Goal: Task Accomplishment & Management: Use online tool/utility

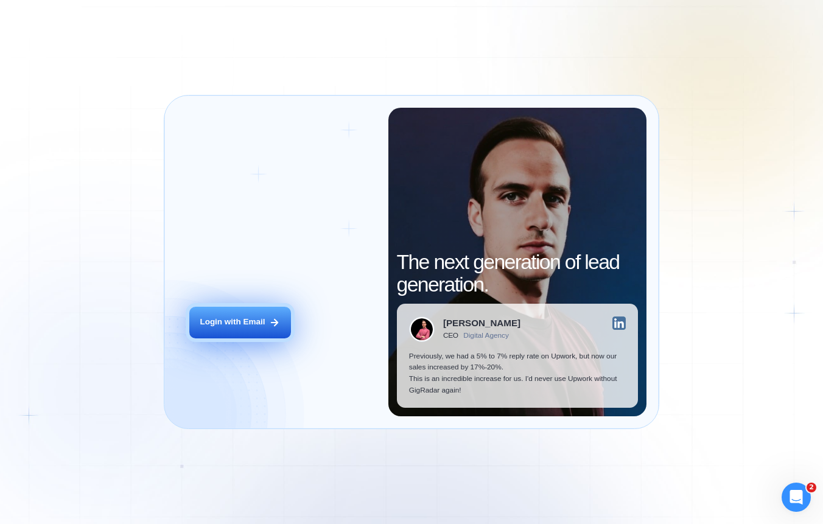
click at [253, 319] on div "Login with Email" at bounding box center [232, 323] width 65 height 12
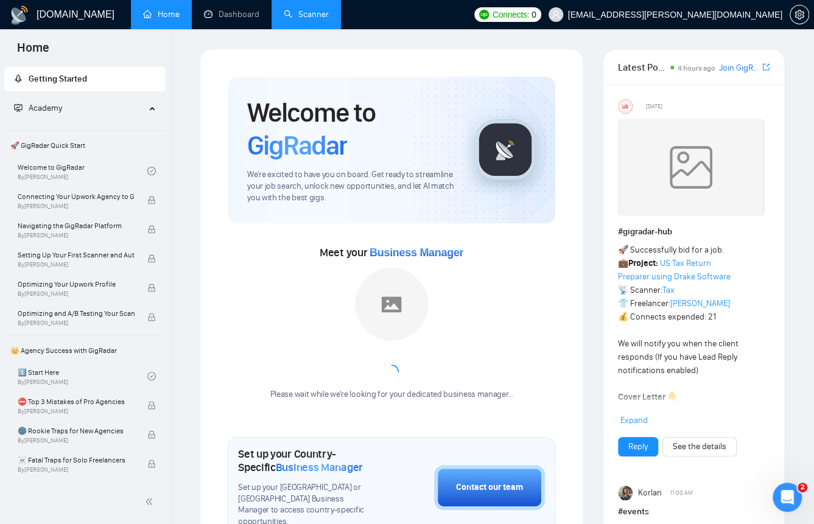
click at [340, 7] on ul "Home Dashboard Scanner" at bounding box center [297, 14] width 341 height 29
click at [324, 12] on link "Scanner" at bounding box center [306, 14] width 45 height 10
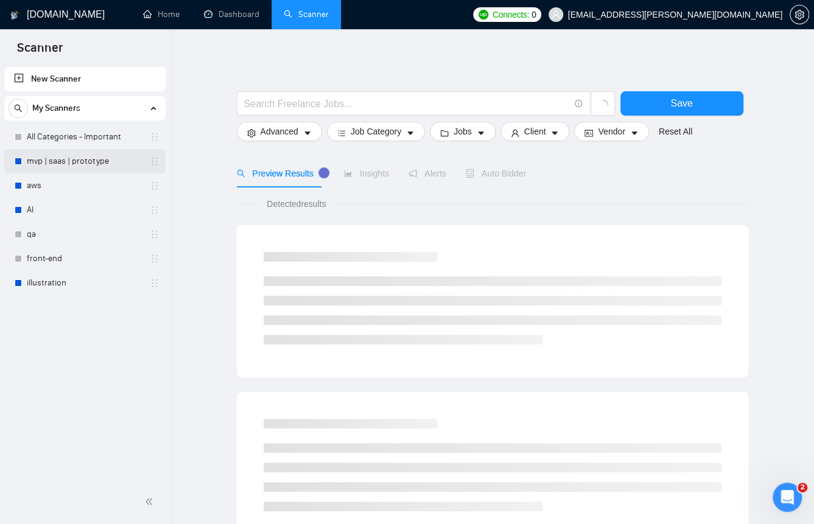
click at [95, 164] on link "mvp | saas | prototype" at bounding box center [85, 161] width 116 height 24
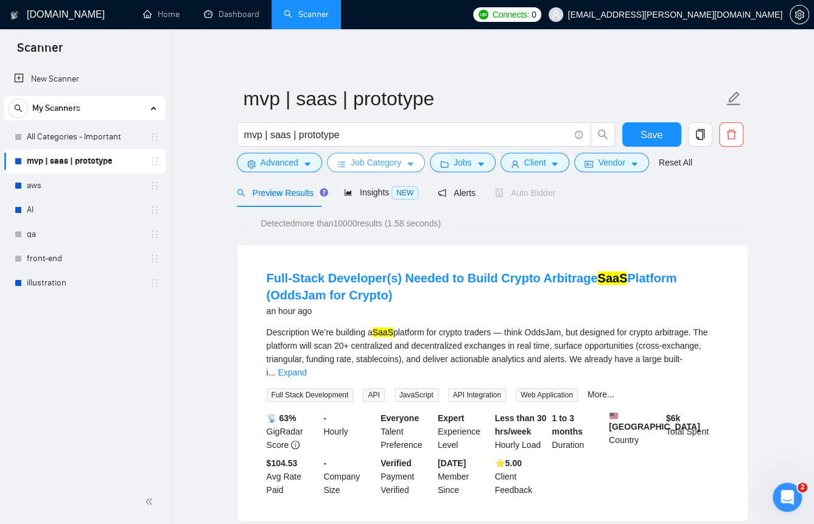
click at [359, 163] on span "Job Category" at bounding box center [376, 162] width 51 height 13
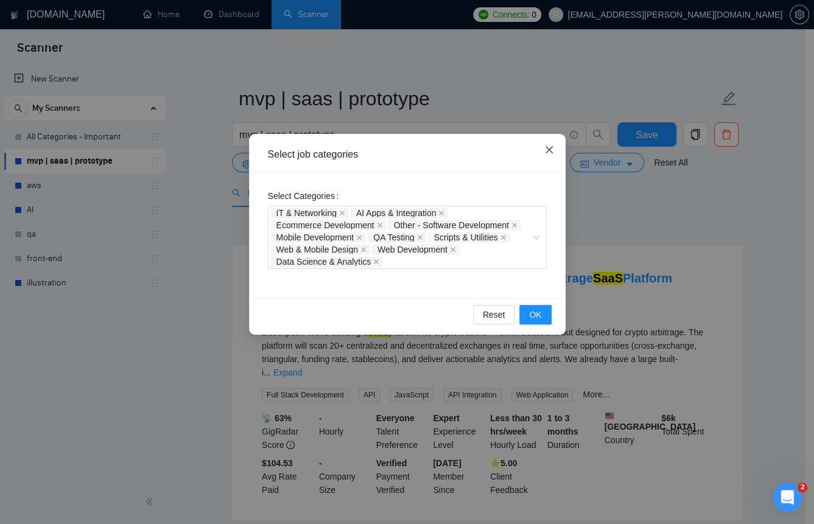
click at [553, 150] on icon "close" at bounding box center [549, 150] width 10 height 10
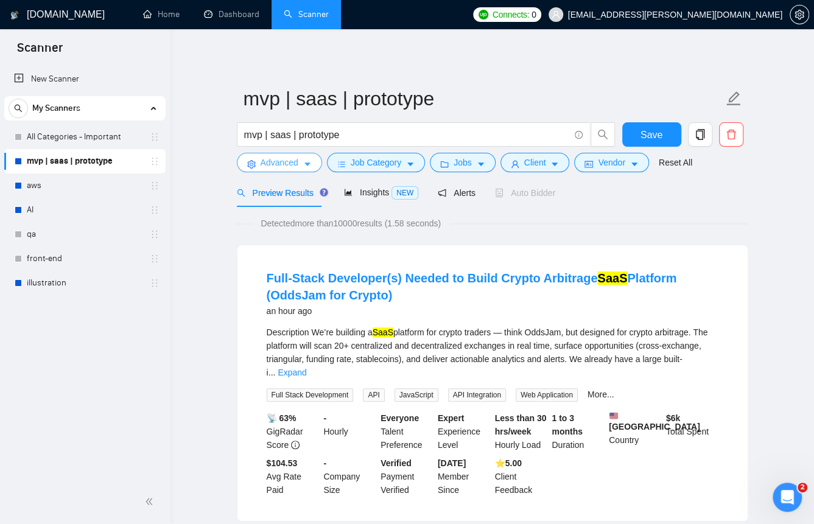
click at [301, 162] on button "Advanced" at bounding box center [279, 162] width 85 height 19
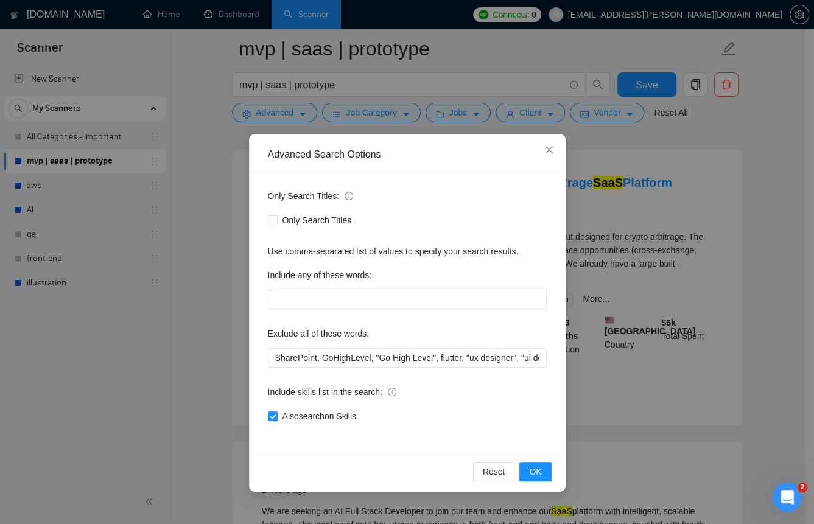
scroll to position [122, 0]
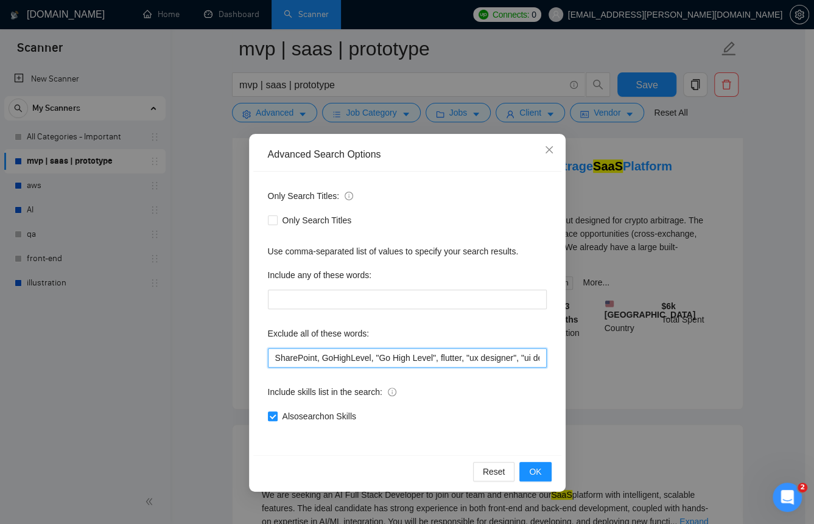
click at [351, 359] on input "SharePoint, GoHighLevel, "Go High Level", flutter, "ux designer", "ui designer"…" at bounding box center [407, 357] width 279 height 19
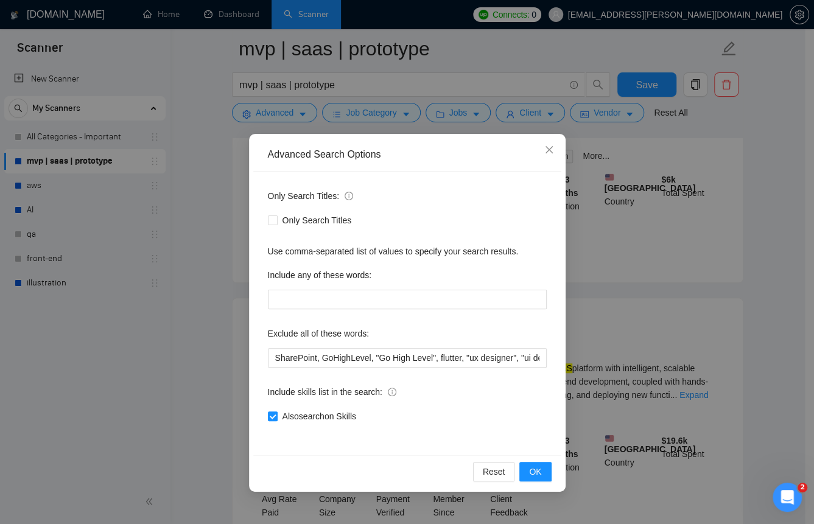
scroll to position [304, 0]
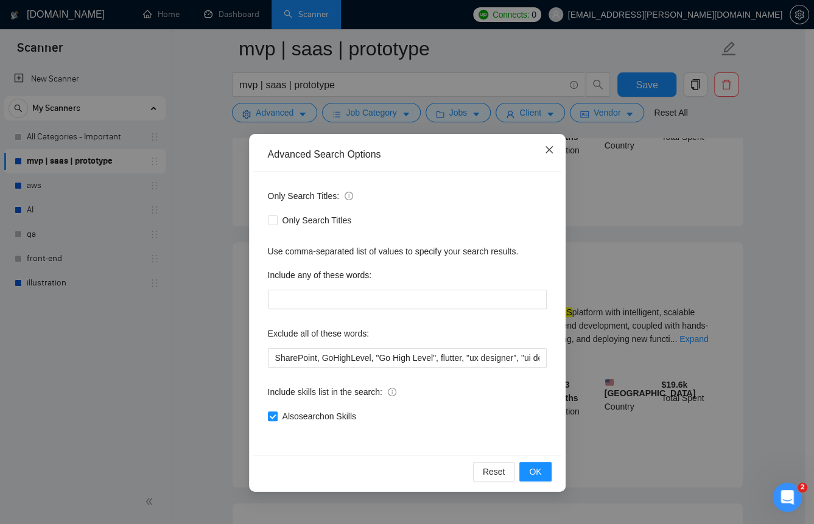
click at [545, 154] on icon "close" at bounding box center [549, 150] width 10 height 10
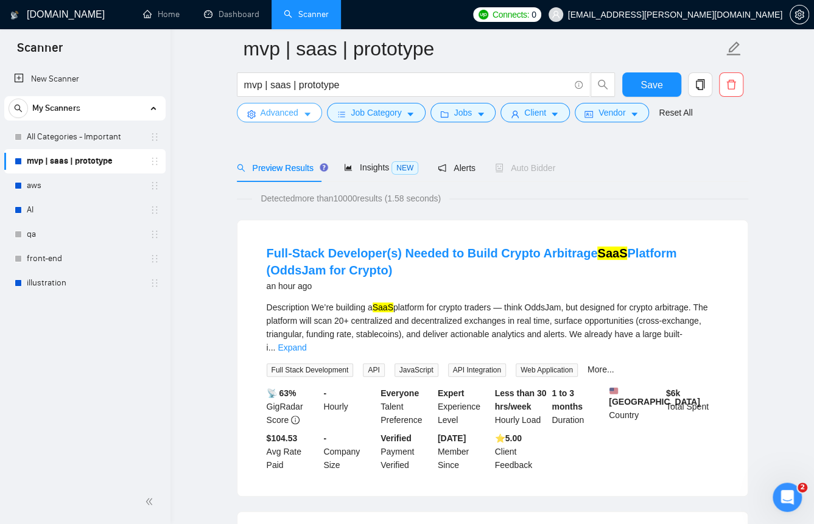
scroll to position [0, 0]
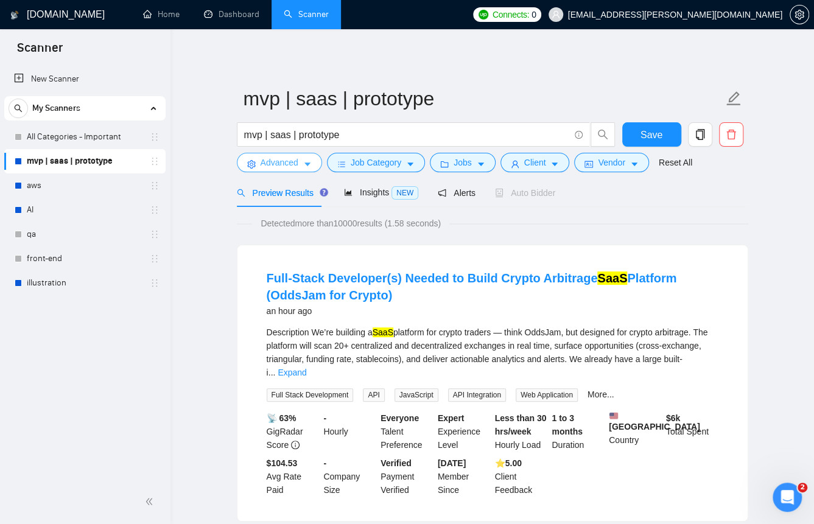
click at [295, 158] on span "Advanced" at bounding box center [280, 162] width 38 height 13
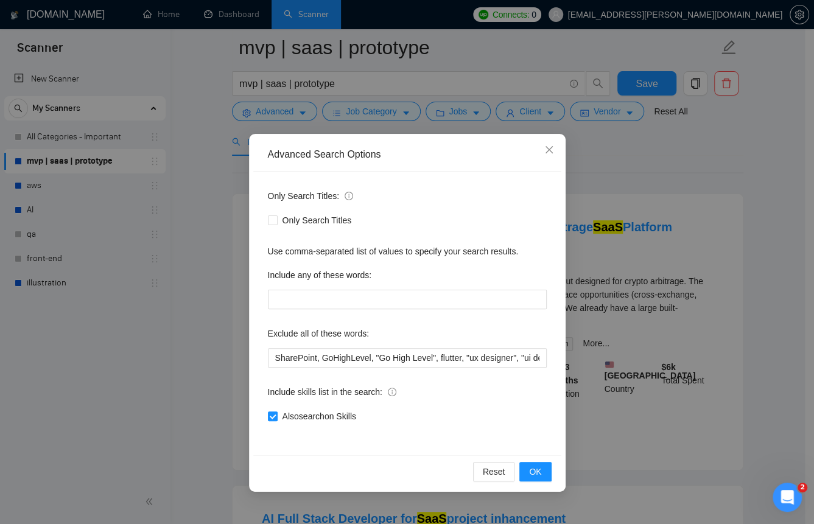
scroll to position [122, 0]
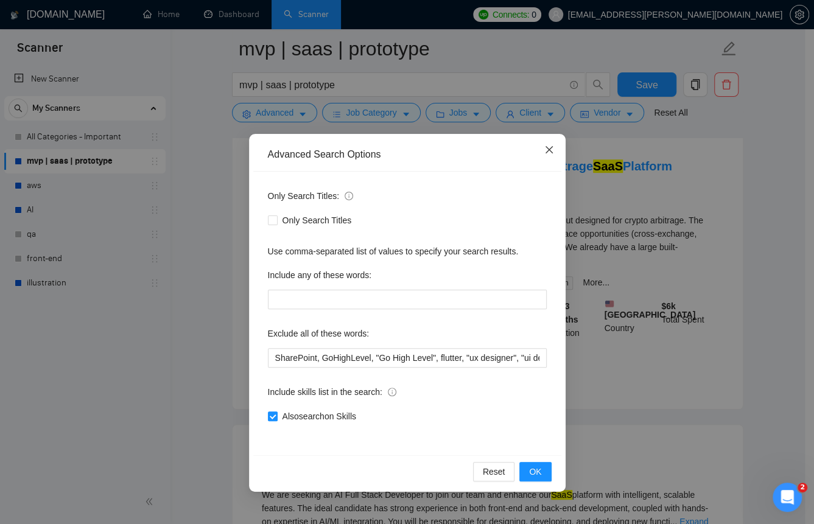
click at [548, 155] on icon "close" at bounding box center [549, 150] width 10 height 10
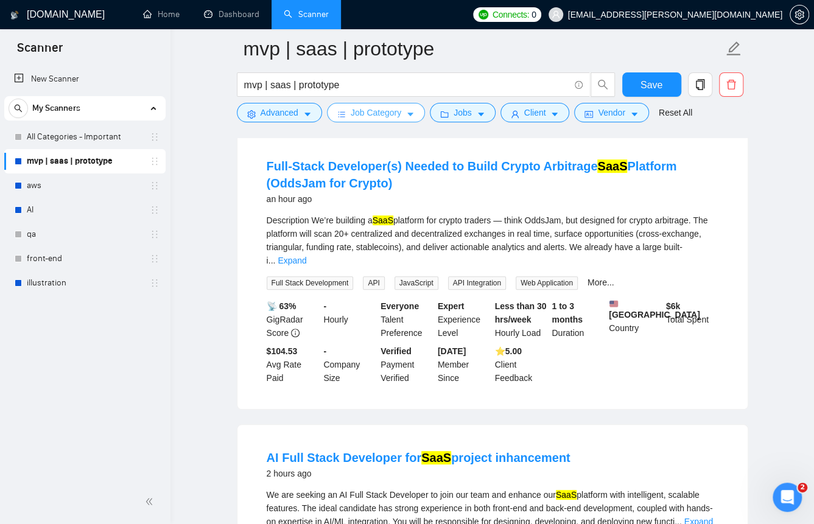
click at [400, 114] on button "Job Category" at bounding box center [376, 112] width 98 height 19
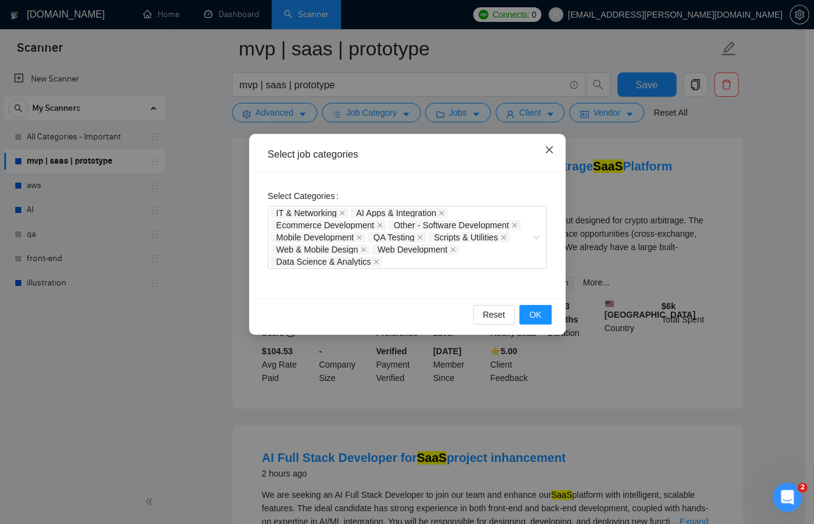
click at [547, 147] on icon "close" at bounding box center [549, 150] width 10 height 10
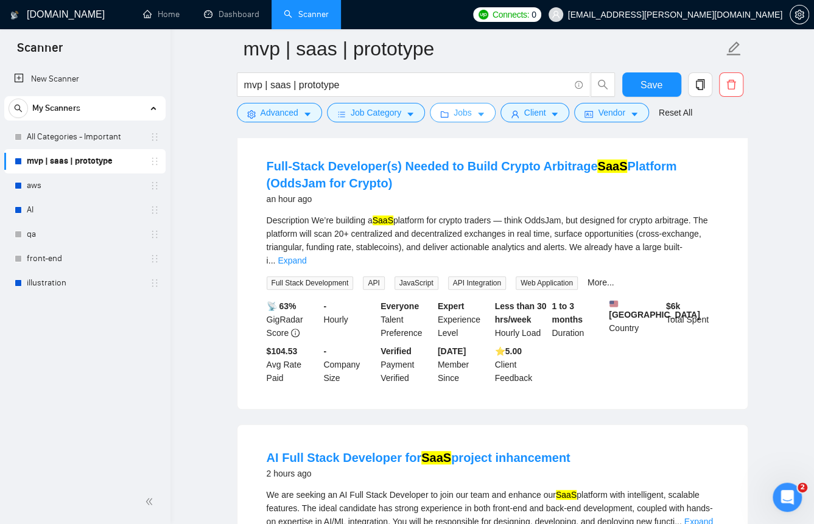
click at [449, 116] on button "Jobs" at bounding box center [463, 112] width 66 height 19
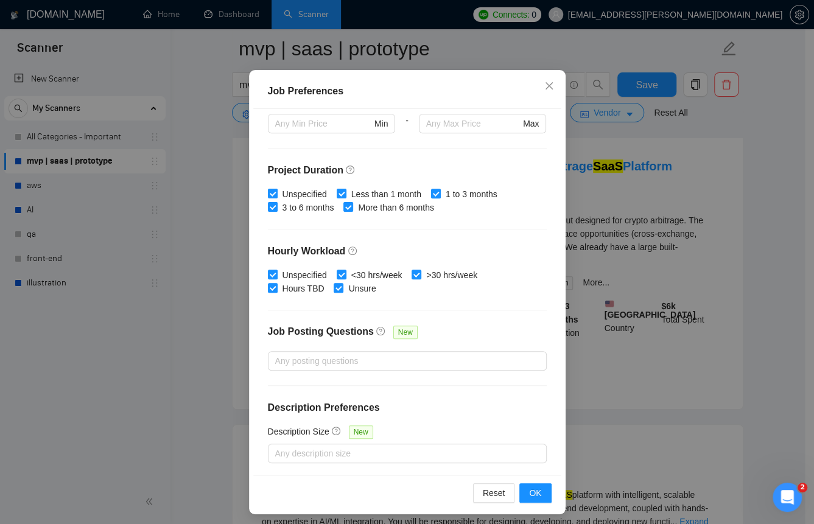
scroll to position [71, 0]
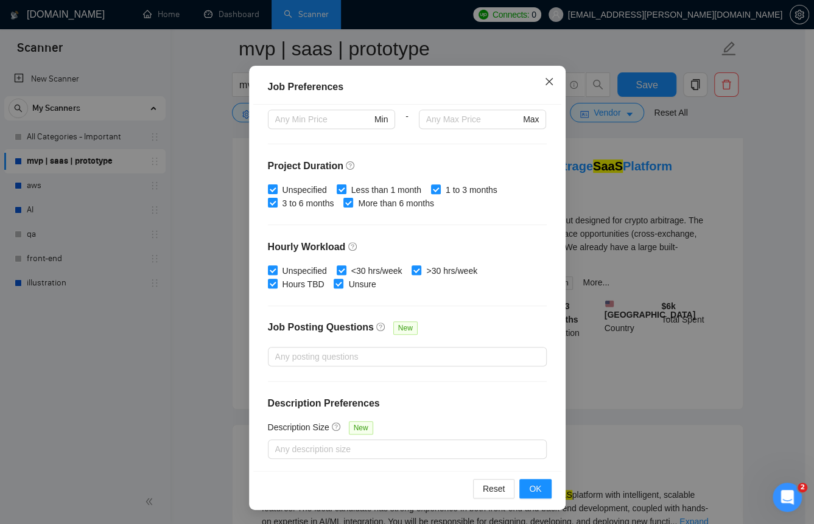
click at [551, 82] on span "Close" at bounding box center [549, 82] width 33 height 33
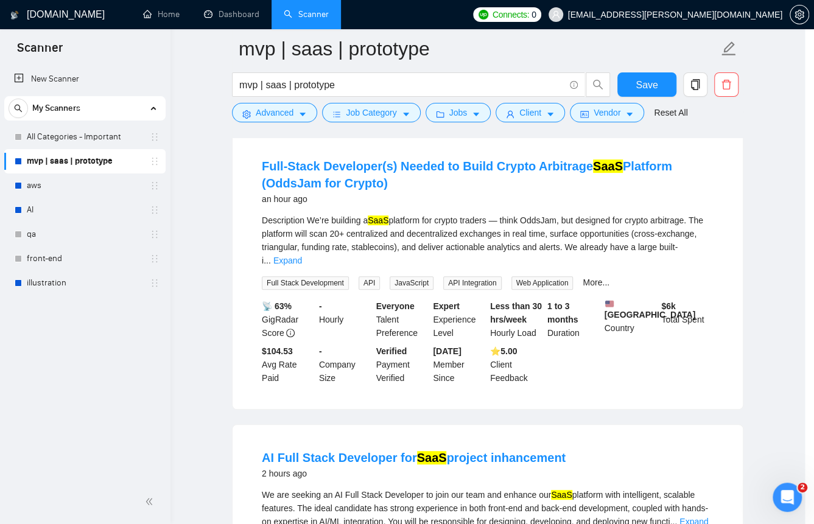
scroll to position [7, 0]
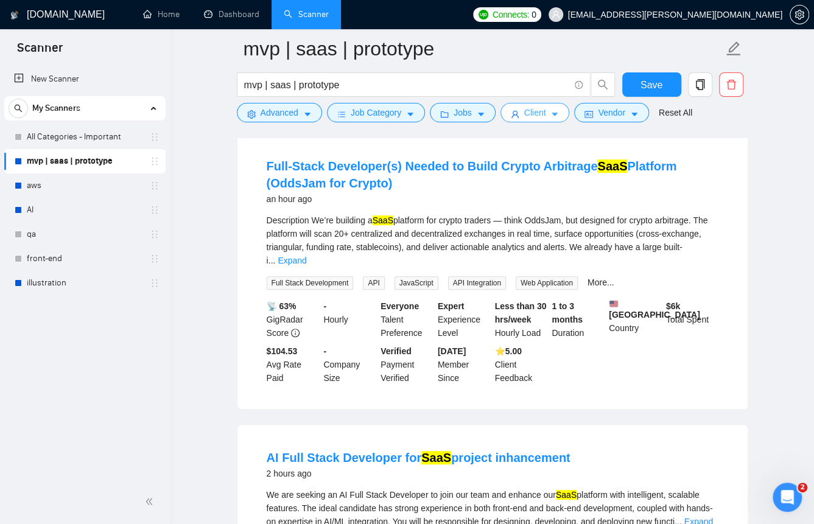
click at [526, 118] on span "Client" at bounding box center [535, 112] width 22 height 13
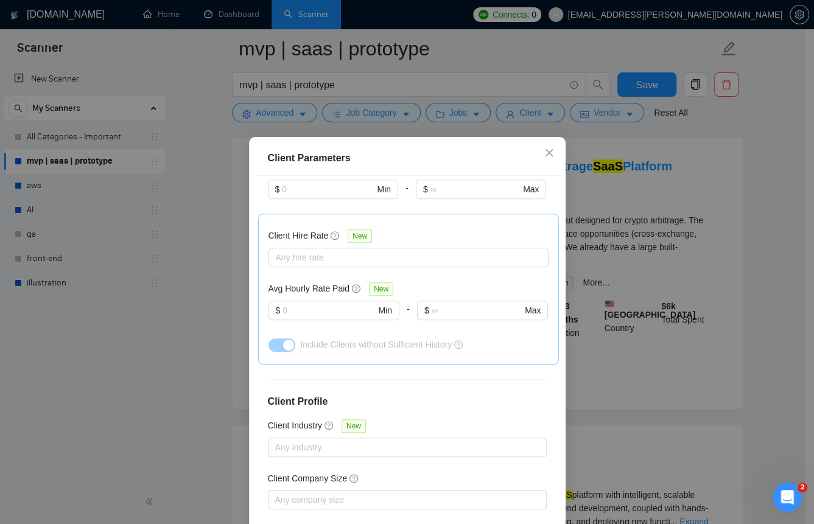
scroll to position [391, 0]
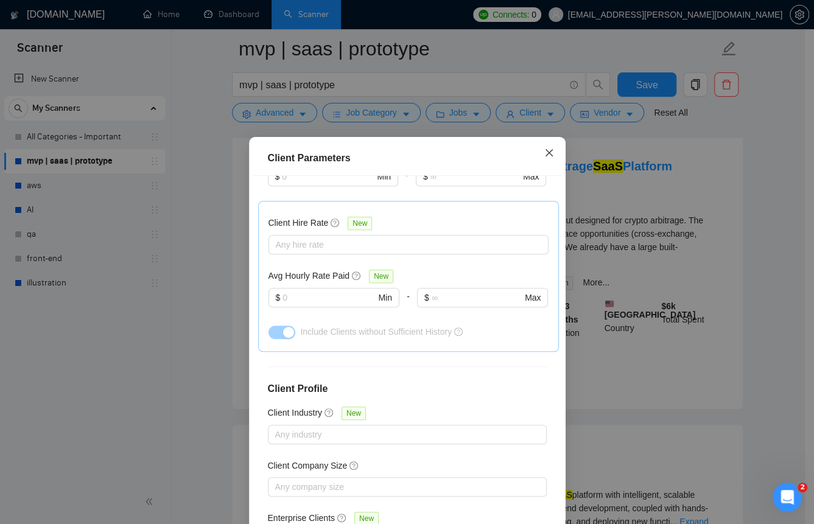
click at [544, 149] on icon "close" at bounding box center [549, 153] width 10 height 10
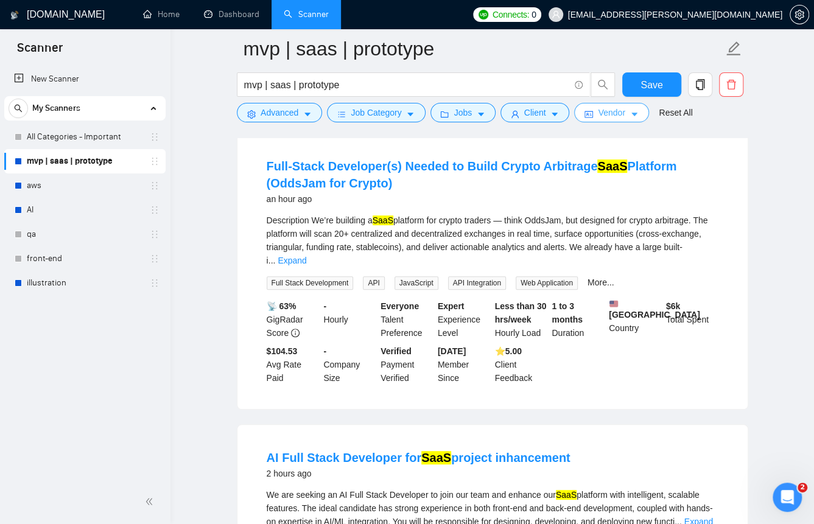
click at [600, 111] on span "Vendor" at bounding box center [611, 112] width 27 height 13
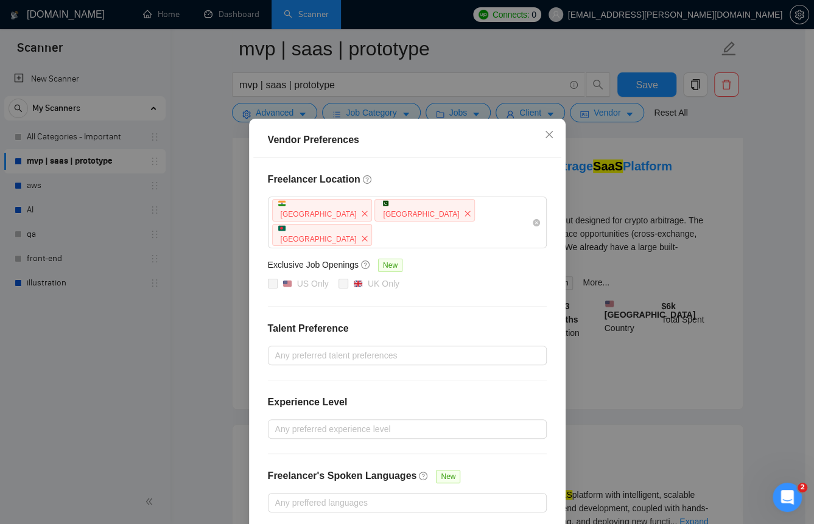
scroll to position [0, 0]
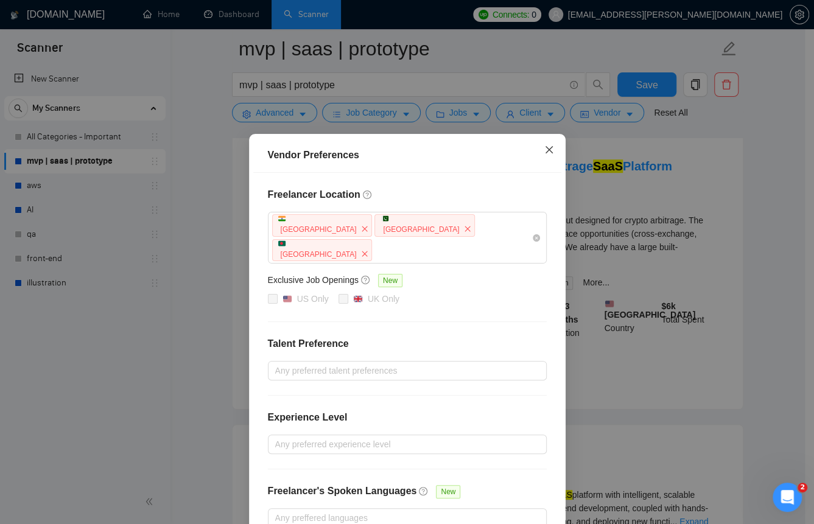
click at [547, 150] on icon "close" at bounding box center [549, 150] width 10 height 10
